Goal: Task Accomplishment & Management: Use online tool/utility

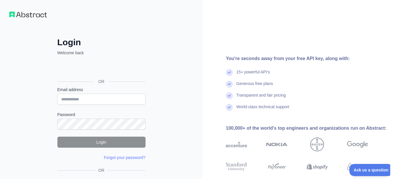
click at [112, 68] on div "Войти с аккаунтом Google (откроется в новой вкладке)" at bounding box center [100, 68] width 87 height 13
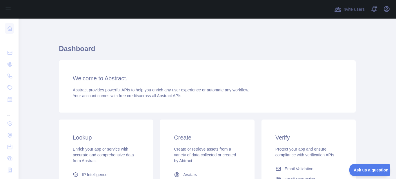
click at [123, 89] on span "Abstract provides powerful APIs to help you enrich any user experience or autom…" at bounding box center [161, 89] width 176 height 5
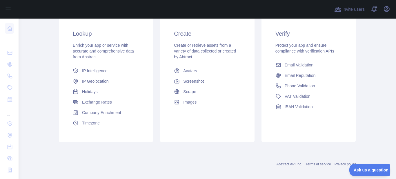
scroll to position [107, 0]
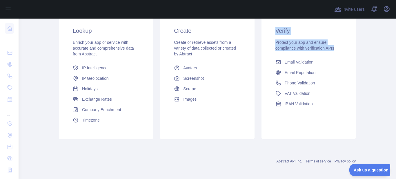
drag, startPoint x: 279, startPoint y: 32, endPoint x: 337, endPoint y: 51, distance: 61.0
click at [345, 52] on div "Verify Protect your app and ensure compliance with verification APIs Email Vali…" at bounding box center [308, 68] width 94 height 110
copy div "Verify Protect your app and ensure compliance with verification APIs"
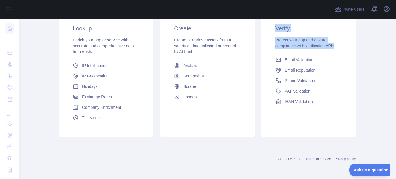
scroll to position [110, 0]
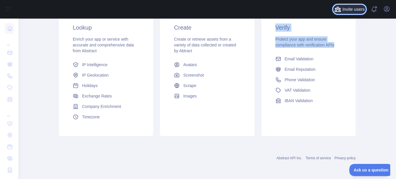
click at [354, 11] on span "Invite users" at bounding box center [353, 9] width 22 height 7
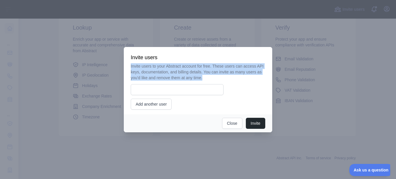
drag, startPoint x: 132, startPoint y: 67, endPoint x: 222, endPoint y: 76, distance: 90.5
click at [222, 76] on p "Invite users to your Abstract account for free. These users can access API keys…" at bounding box center [198, 71] width 134 height 17
copy p "Invite users to your Abstract account for free. These users can access API keys…"
click at [231, 123] on button "Close" at bounding box center [232, 123] width 20 height 11
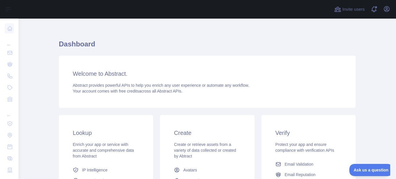
scroll to position [0, 0]
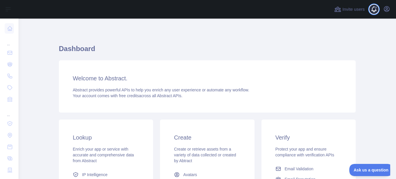
click at [375, 8] on span at bounding box center [375, 7] width 3 height 3
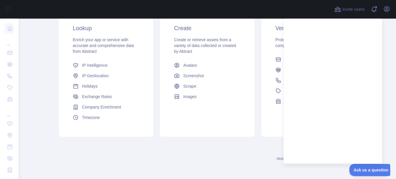
scroll to position [110, 0]
click at [232, 147] on div "Abstract API Inc. Terms of service Privacy policy" at bounding box center [207, 154] width 297 height 21
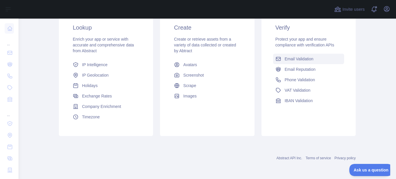
click at [304, 59] on span "Email Validation" at bounding box center [298, 59] width 29 height 6
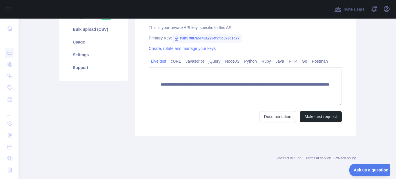
scroll to position [41, 0]
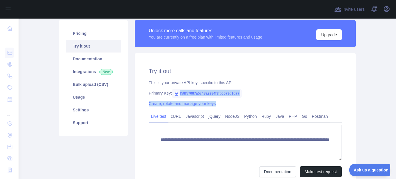
drag, startPoint x: 163, startPoint y: 73, endPoint x: 228, endPoint y: 105, distance: 72.2
click at [228, 105] on div "**********" at bounding box center [245, 122] width 221 height 138
click at [318, 85] on div "This is your private API key, specific to this API." at bounding box center [245, 83] width 193 height 6
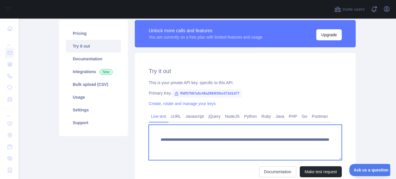
drag, startPoint x: 176, startPoint y: 144, endPoint x: 184, endPoint y: 145, distance: 7.6
click at [184, 145] on textarea "**********" at bounding box center [245, 142] width 193 height 35
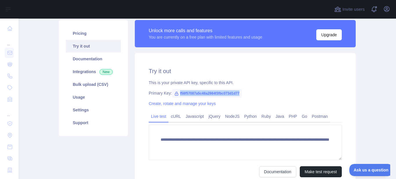
drag, startPoint x: 189, startPoint y: 94, endPoint x: 231, endPoint y: 95, distance: 42.0
click at [244, 94] on div "Primary Key: f58f57087a5c48a2984f3fbc073d1d77" at bounding box center [245, 93] width 193 height 6
copy span "f58f57087a5c48a2984f3fbc073d1d77"
click at [191, 104] on link "Create, rotate and manage your keys" at bounding box center [182, 103] width 67 height 5
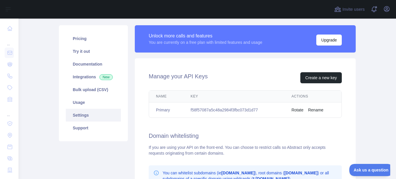
scroll to position [34, 0]
